Goal: Task Accomplishment & Management: Use online tool/utility

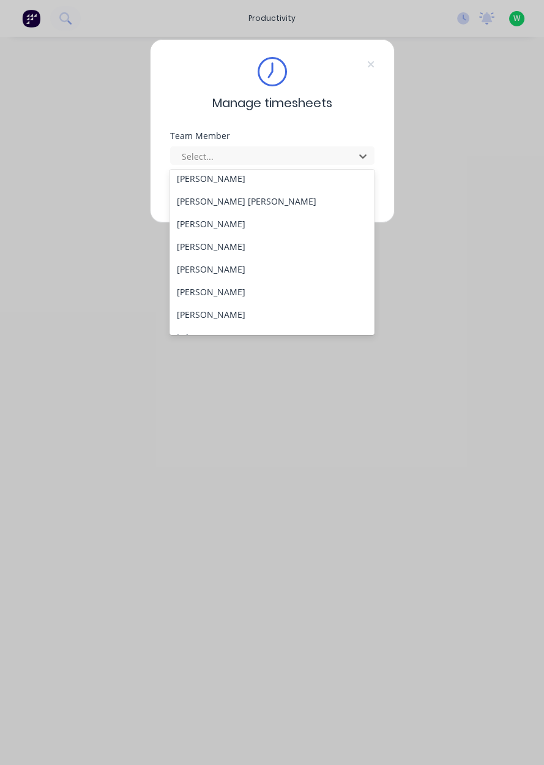
scroll to position [209, 0]
click at [223, 310] on div "[PERSON_NAME]" at bounding box center [272, 313] width 205 height 23
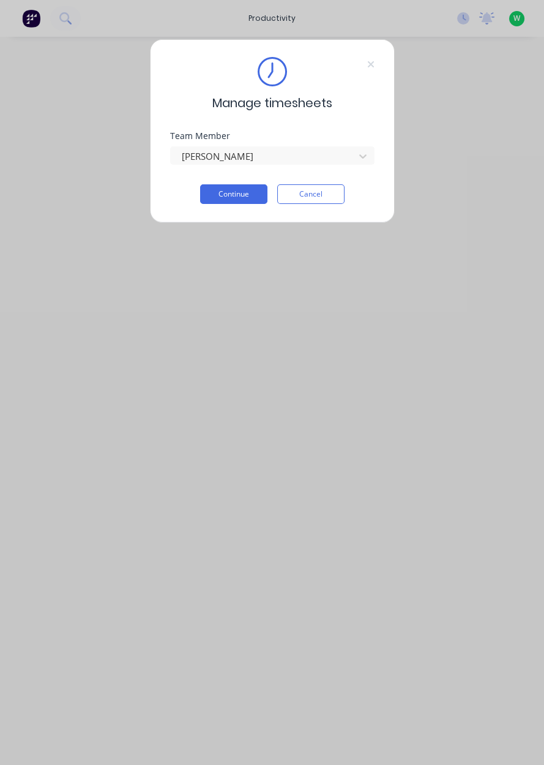
click at [237, 192] on button "Continue" at bounding box center [233, 194] width 67 height 20
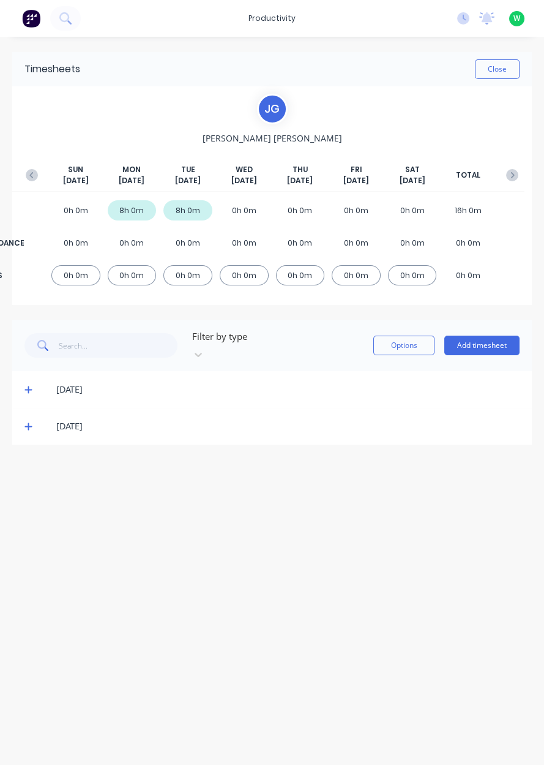
click at [488, 342] on button "Add timesheet" at bounding box center [481, 345] width 75 height 20
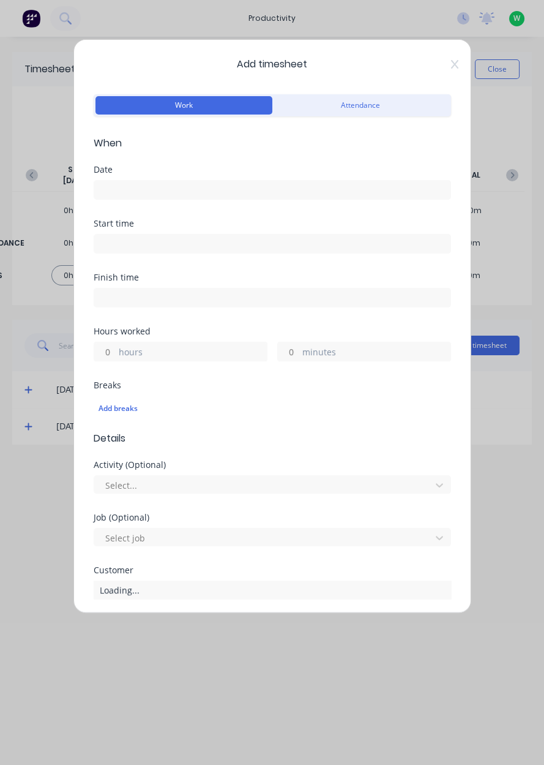
click at [157, 191] on input at bounding box center [272, 190] width 356 height 18
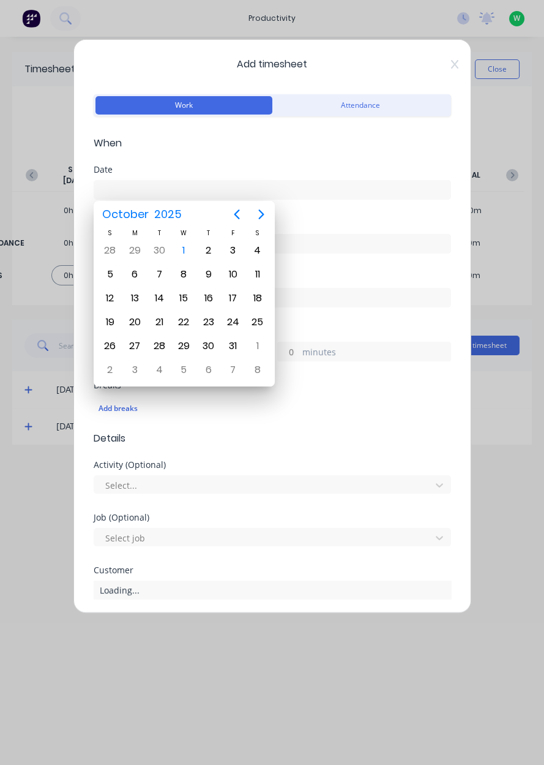
click at [191, 250] on div "1" at bounding box center [183, 250] width 18 height 18
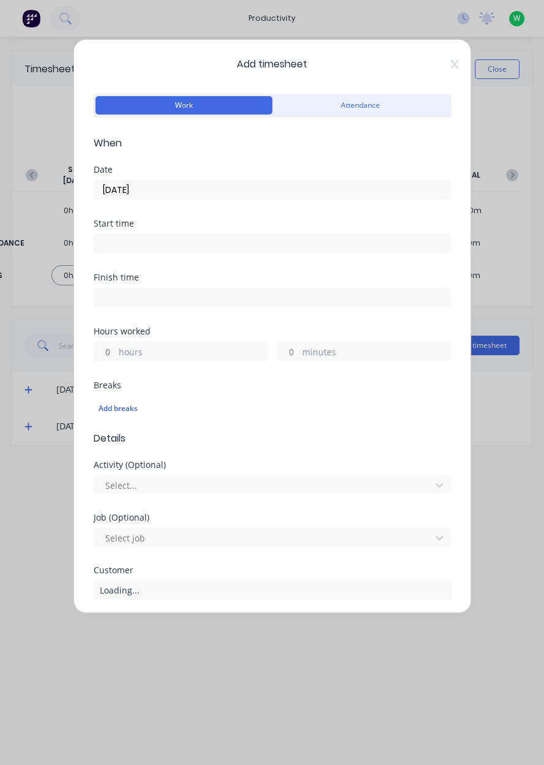
type input "[DATE]"
click at [149, 357] on label "hours" at bounding box center [193, 352] width 148 height 15
click at [116, 357] on input "hours" at bounding box center [104, 351] width 21 height 18
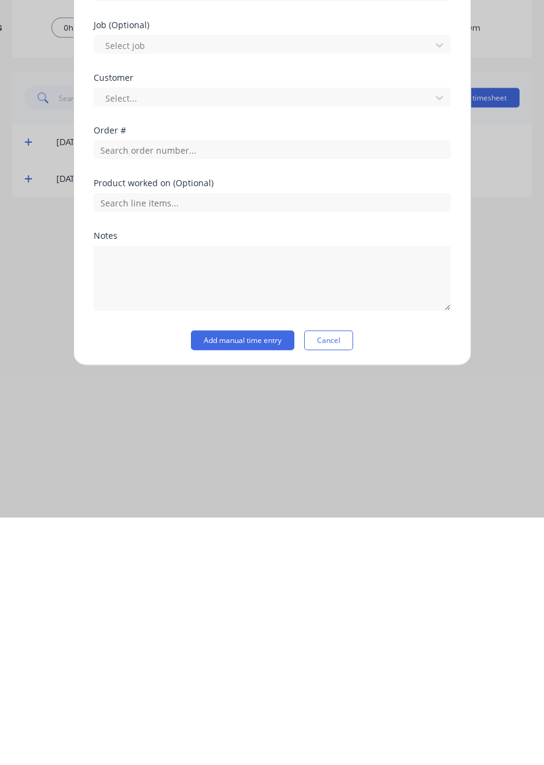
scroll to position [203, 0]
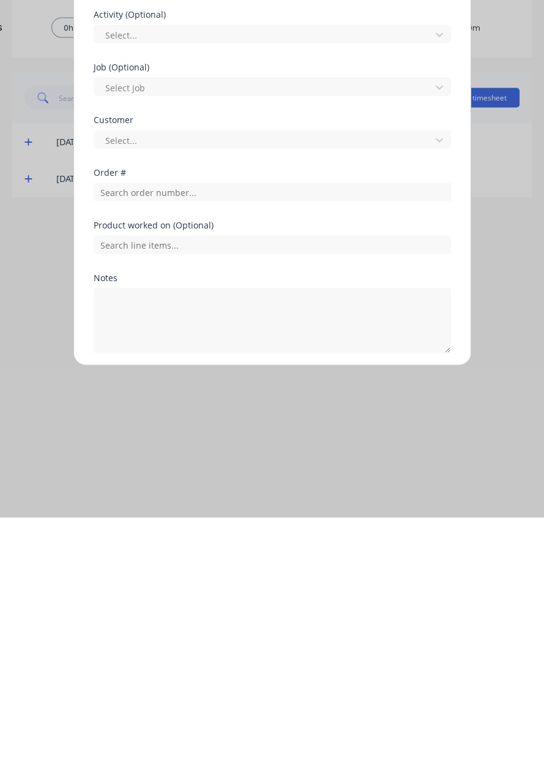
type input "8"
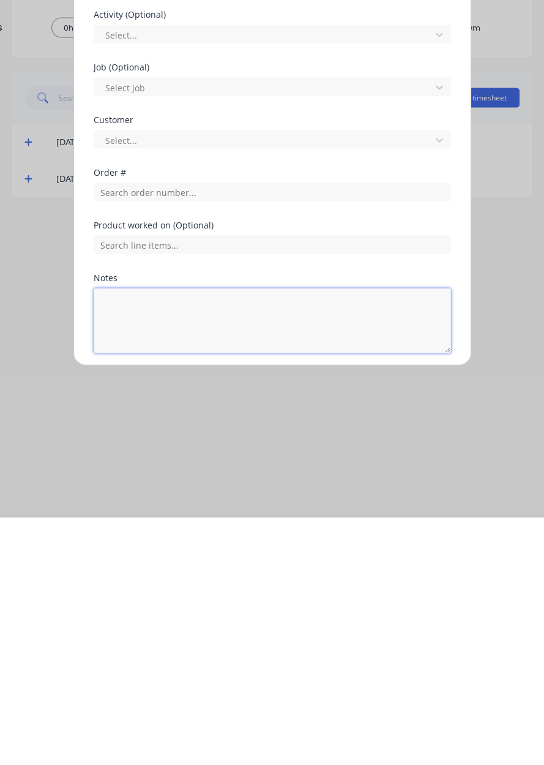
click at [212, 558] on textarea at bounding box center [272, 568] width 357 height 65
type textarea "Dendrobium deliveries, Appin West delivery, dendrobium pick-up"
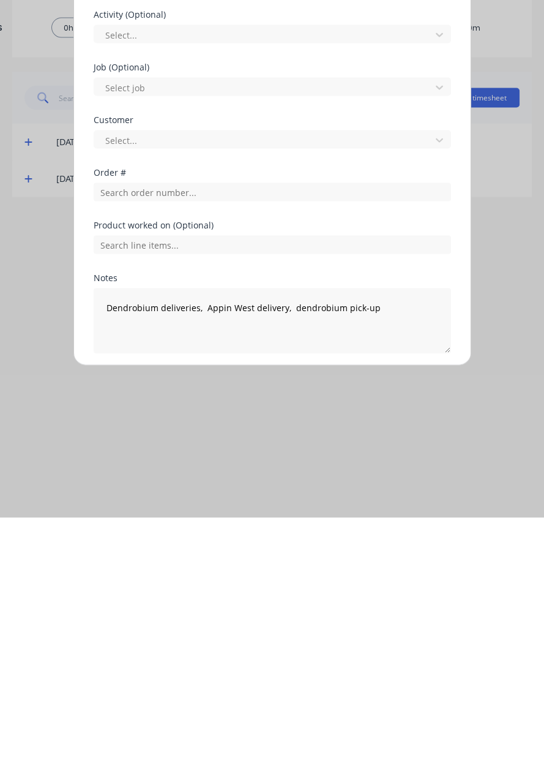
click at [236, 631] on button "Add manual time entry" at bounding box center [242, 630] width 103 height 20
